Goal: Task Accomplishment & Management: Manage account settings

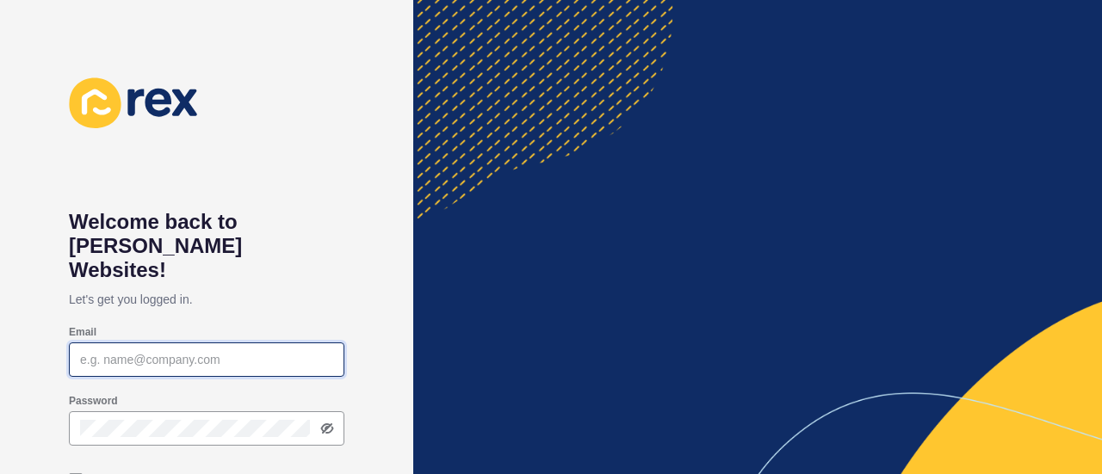
click at [282, 351] on input "Email" at bounding box center [206, 359] width 253 height 17
type input "[EMAIL_ADDRESS][DOMAIN_NAME]"
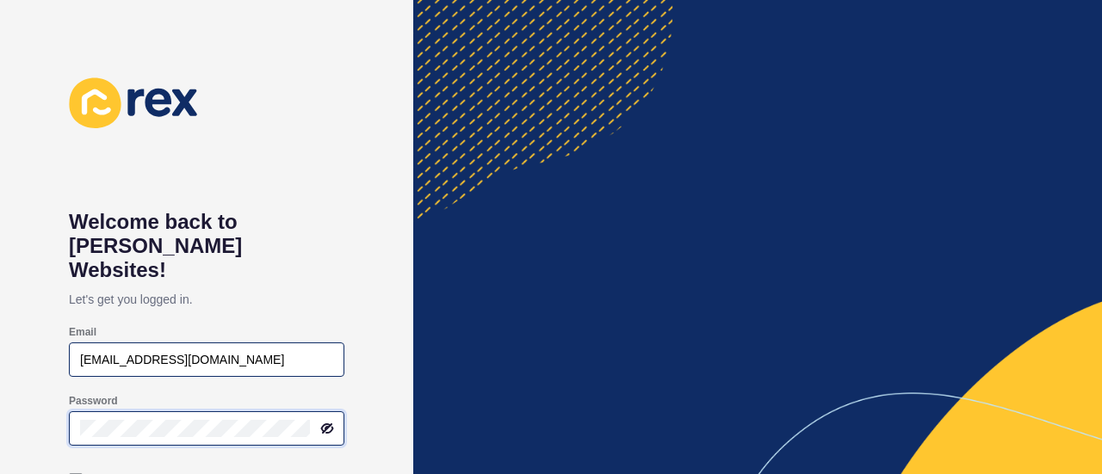
click at [320, 422] on icon at bounding box center [327, 429] width 14 height 14
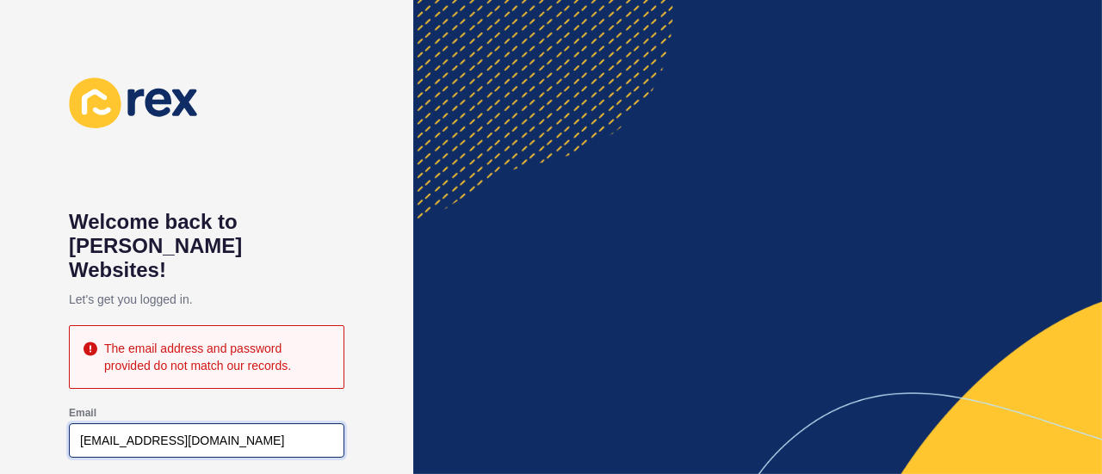
click at [276, 432] on input "[EMAIL_ADDRESS][DOMAIN_NAME]" at bounding box center [206, 440] width 253 height 17
click at [293, 398] on div "Email [EMAIL_ADDRESS][DOMAIN_NAME]" at bounding box center [207, 432] width 276 height 69
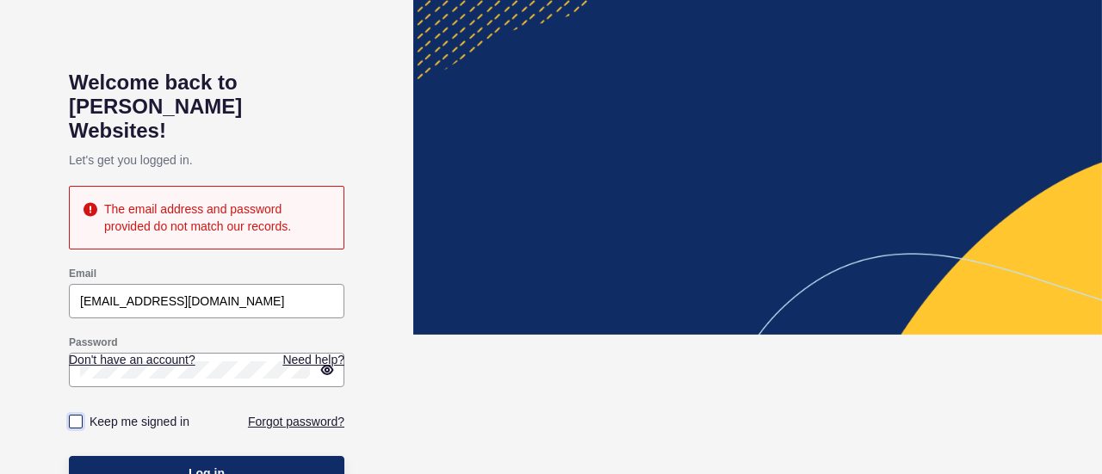
click at [78, 415] on label at bounding box center [76, 422] width 14 height 14
click at [78, 417] on input "Keep me signed in" at bounding box center [77, 422] width 11 height 11
checkbox input "true"
click at [221, 465] on span "Log in" at bounding box center [207, 473] width 36 height 17
